Goal: Register for event/course

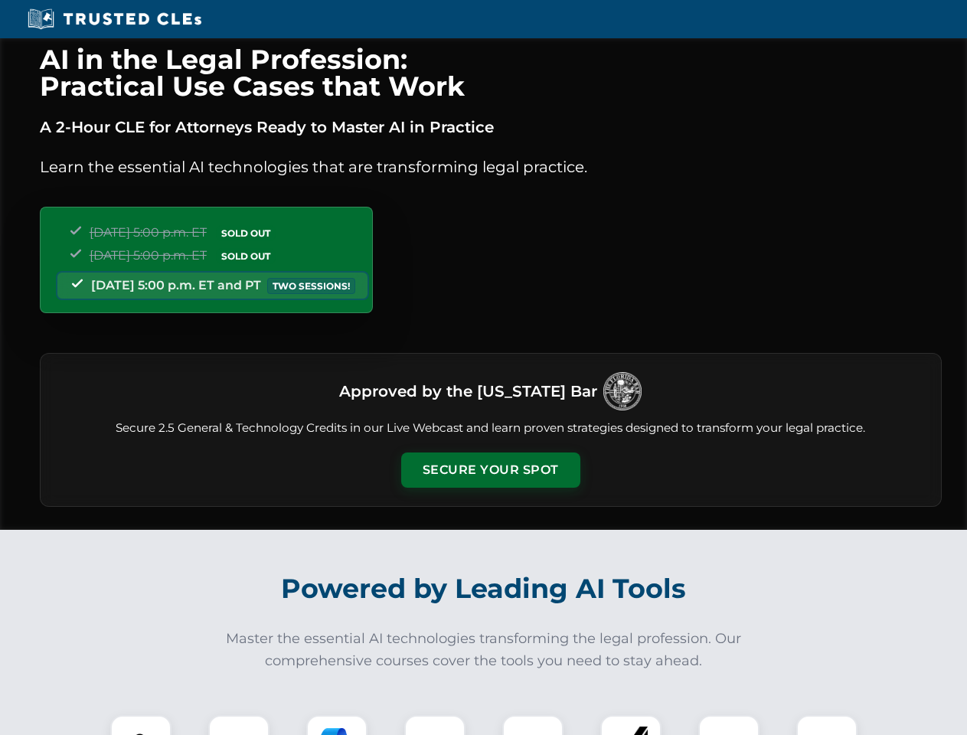
click at [490, 470] on button "Secure Your Spot" at bounding box center [490, 469] width 179 height 35
click at [141, 725] on img at bounding box center [141, 745] width 44 height 44
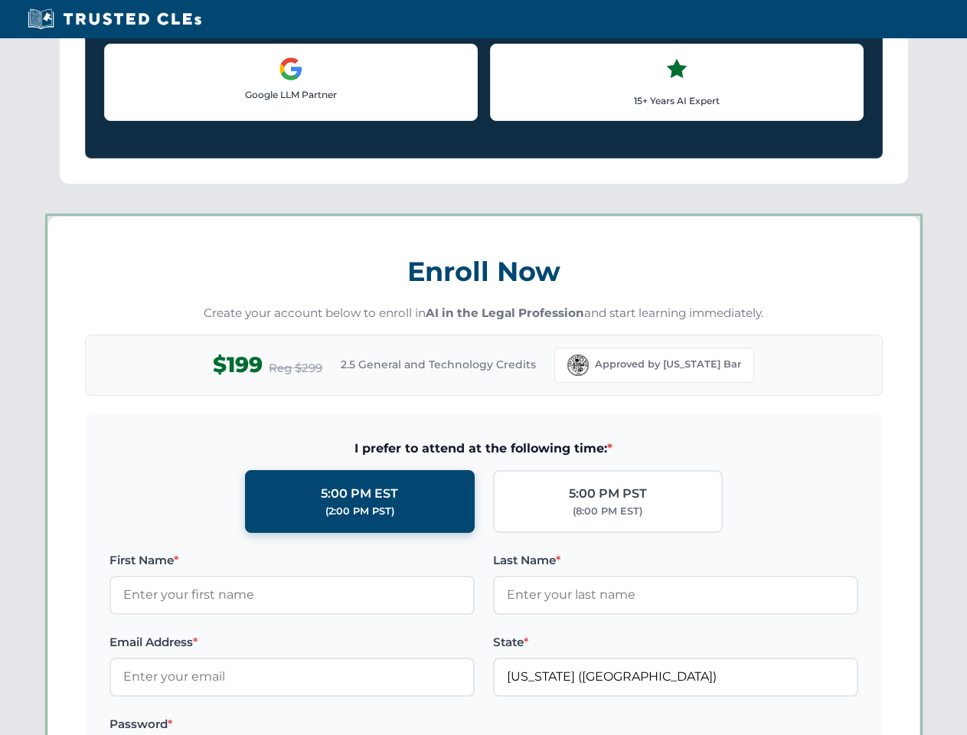
click at [337, 725] on div "AI in the Legal Profession: Practical Use Cases that Work A 2-Hour CLE for Atto…" at bounding box center [483, 717] width 967 height 3580
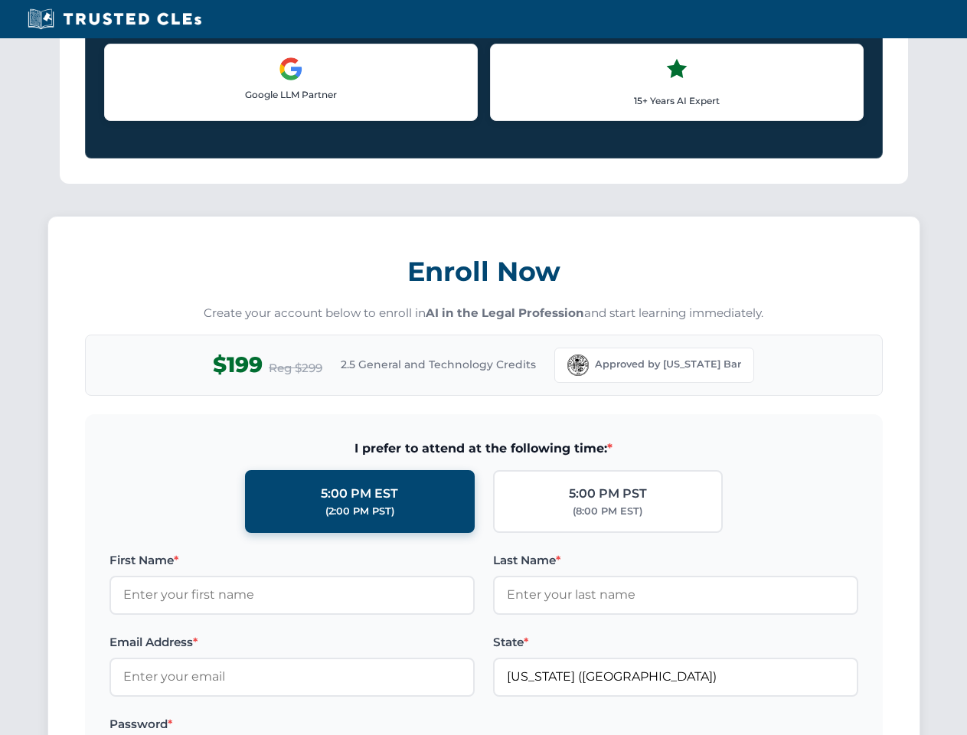
scroll to position [1327, 0]
